Goal: Navigation & Orientation: Find specific page/section

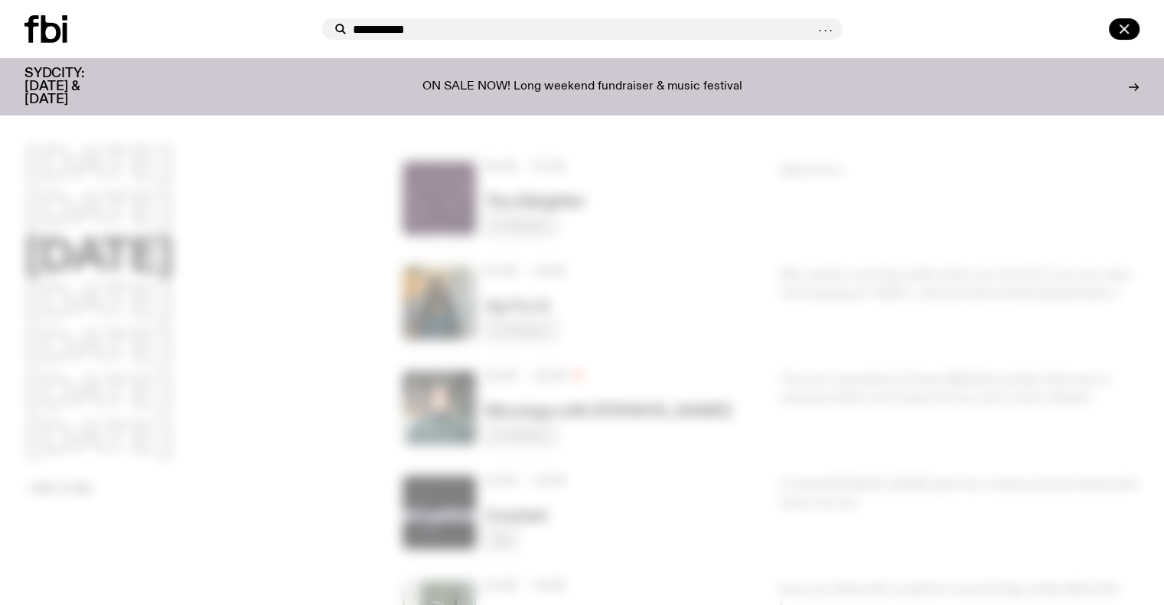
type input "**********"
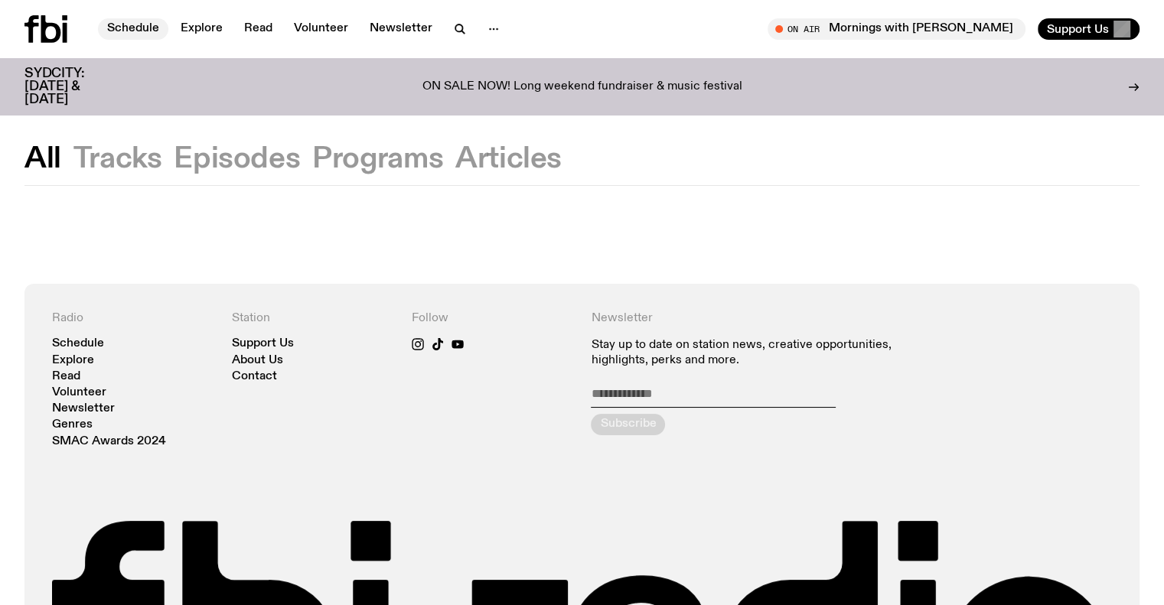
click at [118, 21] on link "Schedule" at bounding box center [133, 28] width 70 height 21
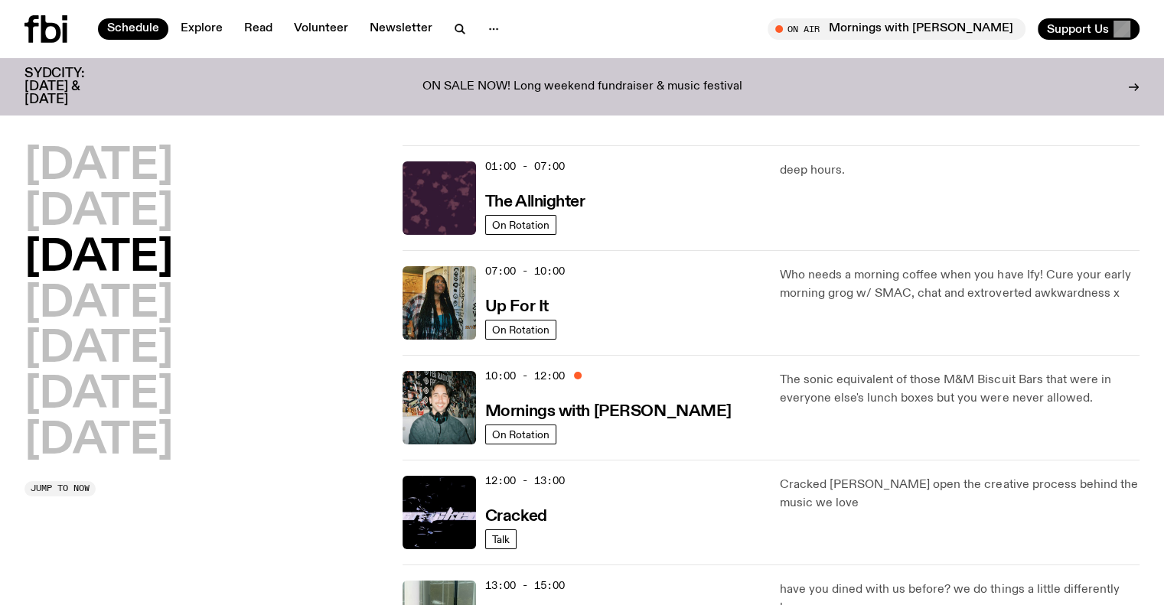
click at [46, 24] on icon at bounding box center [51, 29] width 20 height 28
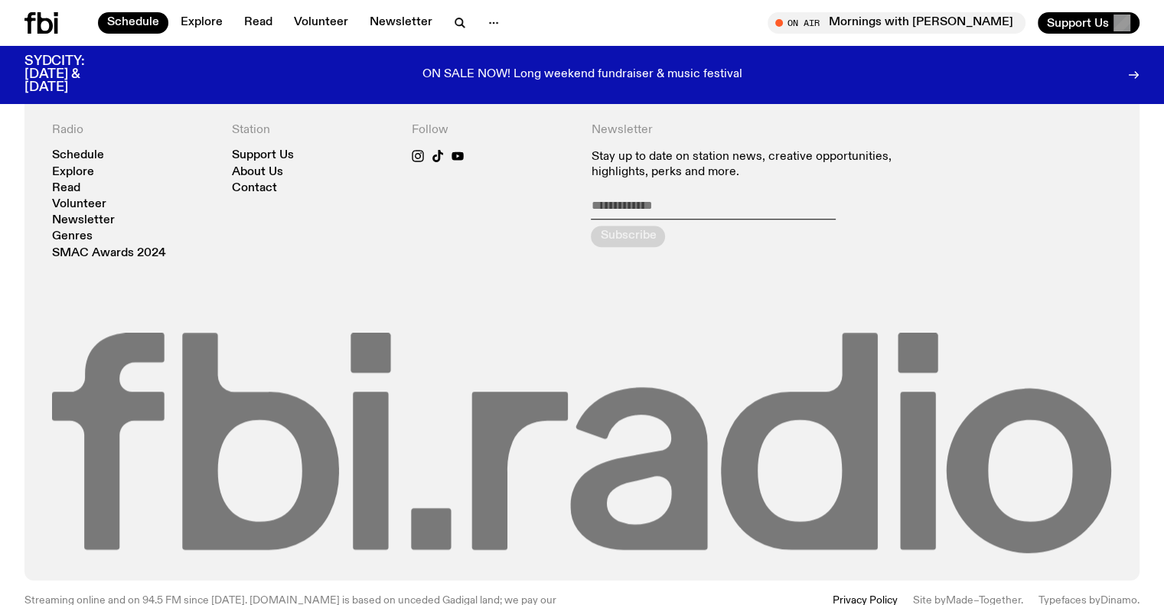
scroll to position [1193, 0]
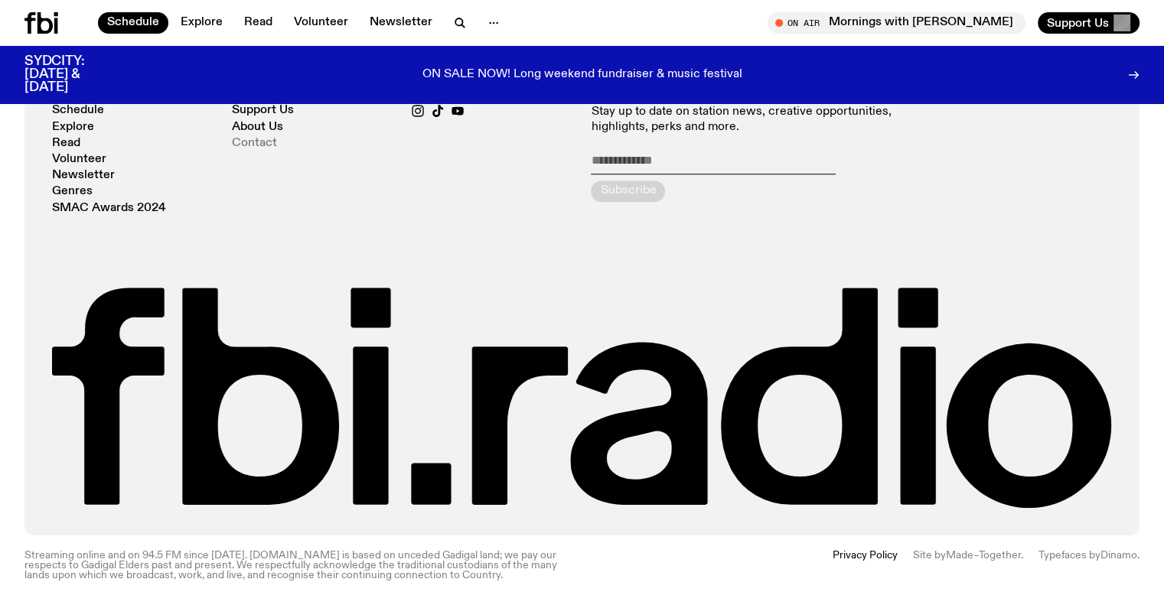
click at [256, 140] on link "Contact" at bounding box center [254, 143] width 45 height 11
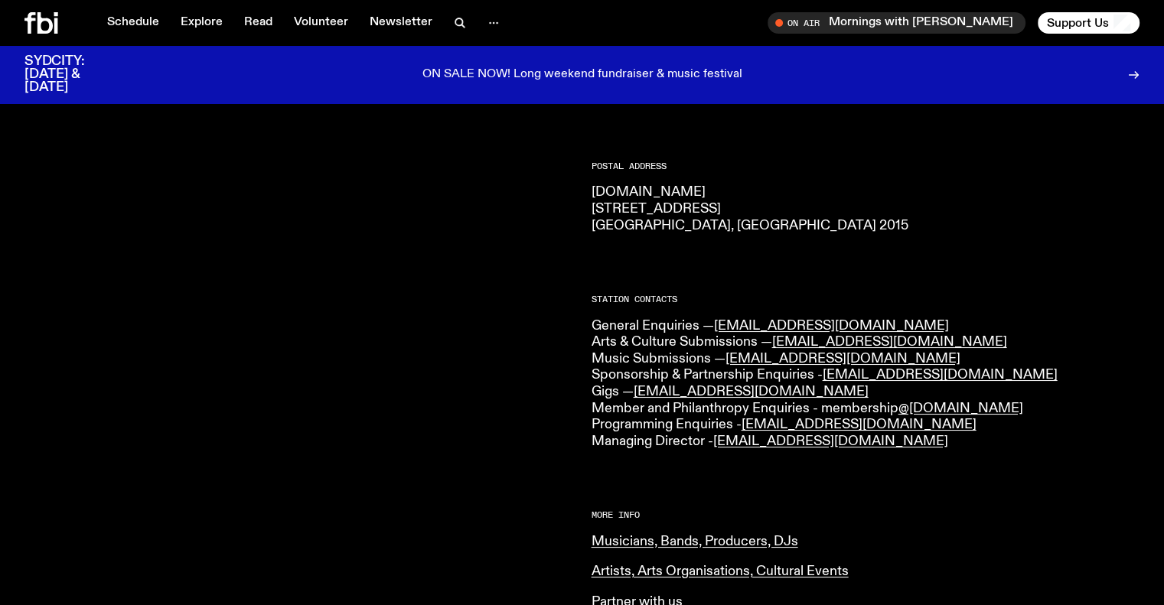
scroll to position [380, 0]
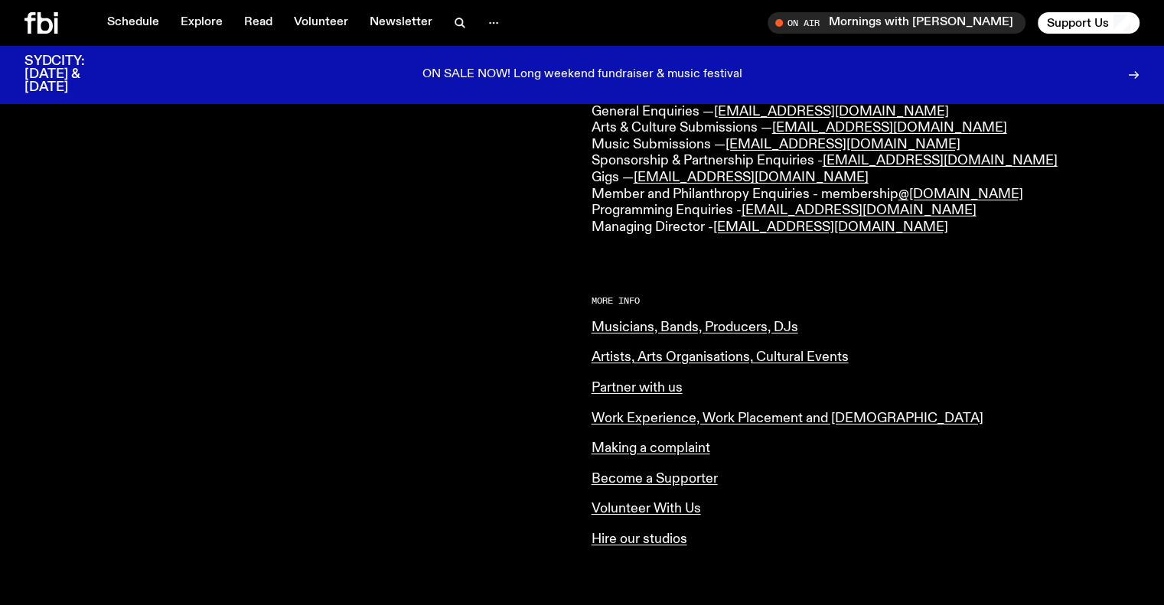
scroll to position [230, 0]
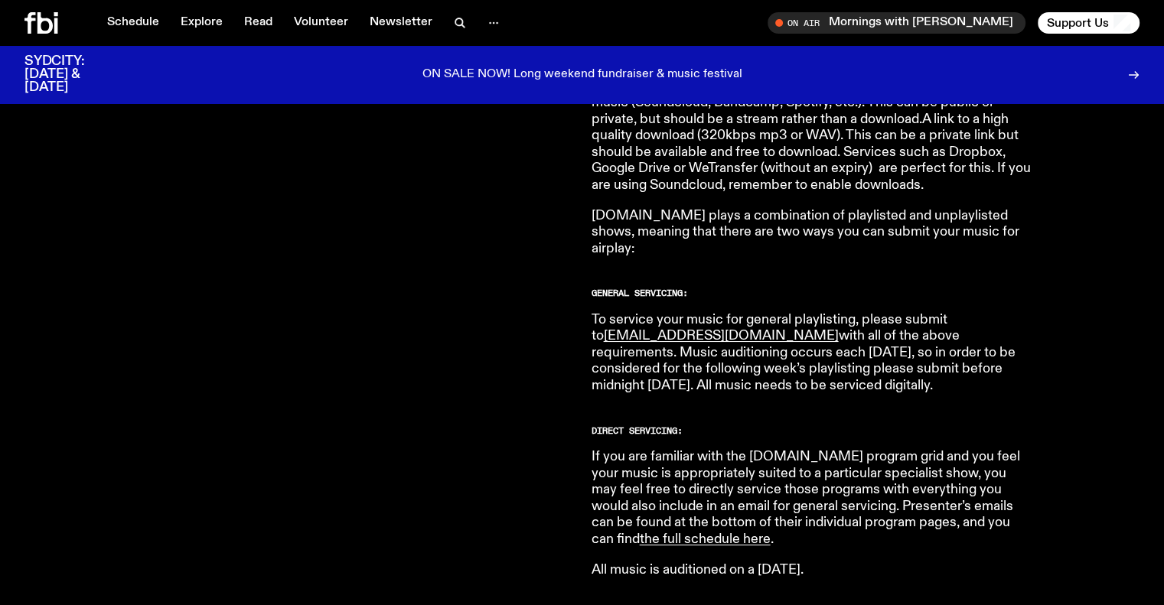
scroll to position [835, 0]
